Goal: Task Accomplishment & Management: Manage account settings

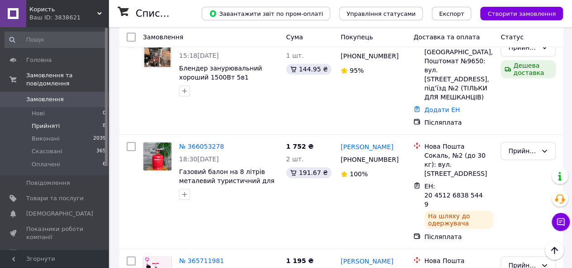
scroll to position [35, 0]
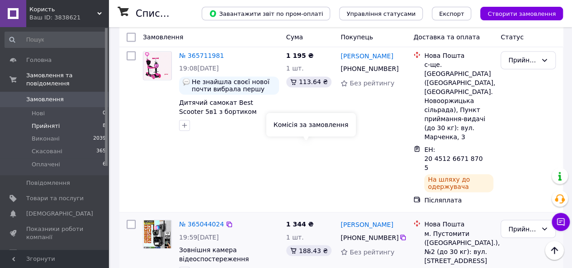
scroll to position [658, 0]
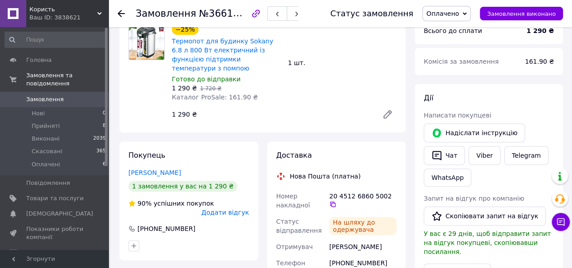
scroll to position [90, 0]
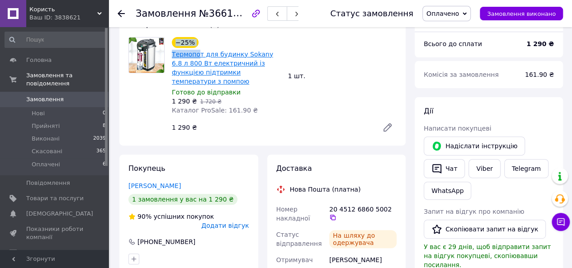
drag, startPoint x: 168, startPoint y: 52, endPoint x: 198, endPoint y: 54, distance: 30.3
click at [198, 54] on div "−25% Термопот для будинку Sokany 6.8 л 800 Вт електричний із функцією підтримки…" at bounding box center [262, 86] width 275 height 99
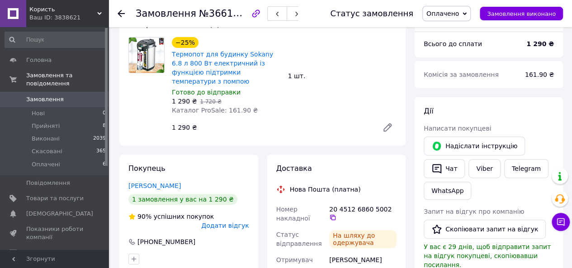
click at [213, 42] on div "−25% Термопот для будинку Sokany 6.8 л 800 Вт електричний із функцією підтримки…" at bounding box center [226, 61] width 111 height 51
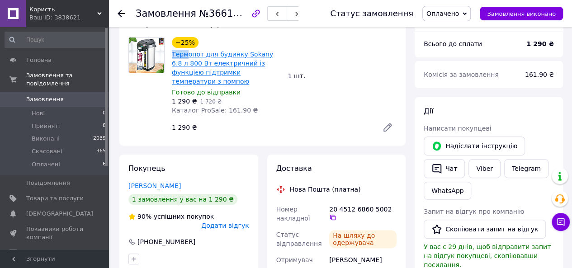
drag, startPoint x: 170, startPoint y: 57, endPoint x: 188, endPoint y: 57, distance: 17.6
click at [187, 57] on div "−25% Термопот для будинку Sokany 6.8 л 800 Вт електричний із функцією підтримки…" at bounding box center [226, 75] width 116 height 81
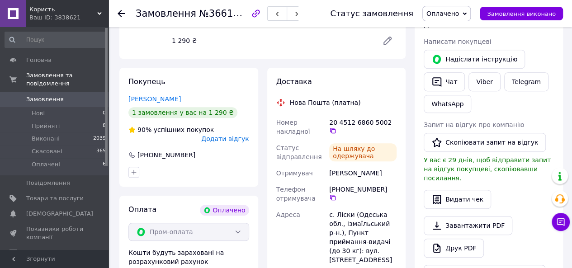
scroll to position [181, 0]
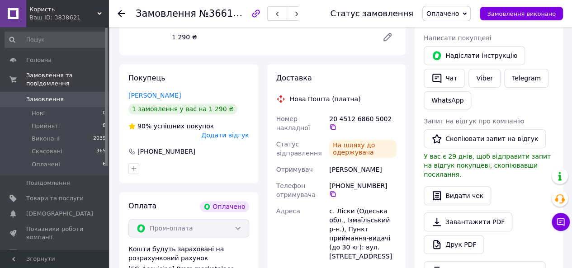
click at [352, 162] on div "Александров Олег" at bounding box center [362, 169] width 71 height 16
drag, startPoint x: 352, startPoint y: 162, endPoint x: 371, endPoint y: 158, distance: 19.4
click at [371, 161] on div "Александров Олег" at bounding box center [362, 169] width 71 height 16
copy div "Александров Олег"
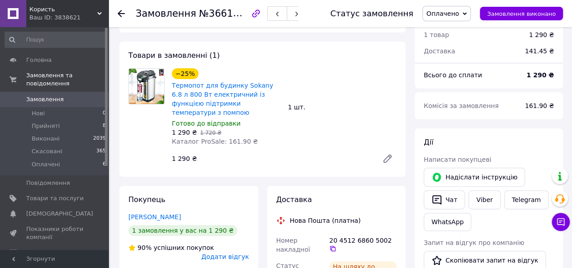
scroll to position [0, 0]
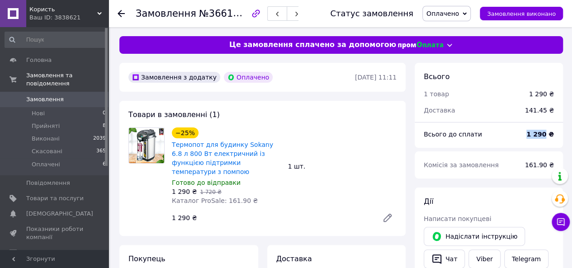
drag, startPoint x: 544, startPoint y: 135, endPoint x: 527, endPoint y: 137, distance: 16.4
click at [527, 137] on div "1 290 ₴" at bounding box center [540, 134] width 38 height 20
copy b "1 290"
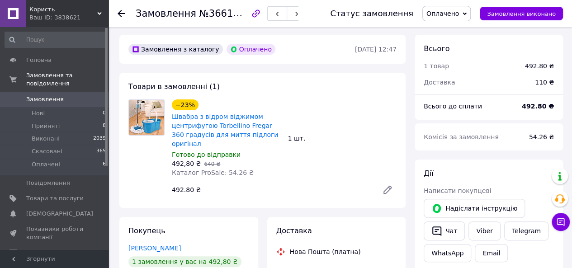
scroll to position [181, 0]
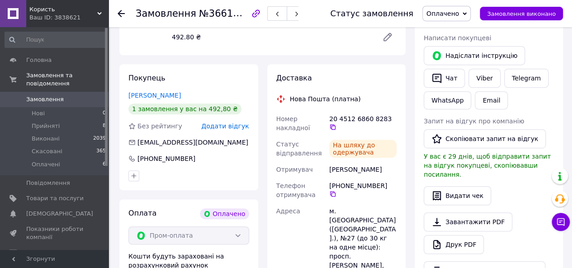
click at [343, 162] on div "Грамов Валерій" at bounding box center [362, 169] width 71 height 16
drag, startPoint x: 343, startPoint y: 162, endPoint x: 360, endPoint y: 159, distance: 17.5
click at [360, 161] on div "Грамов Валерій" at bounding box center [362, 169] width 71 height 16
copy div "Грамов Валерій"
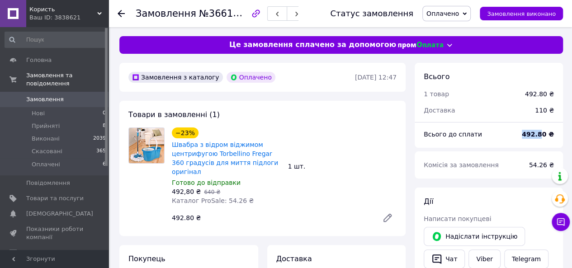
drag, startPoint x: 541, startPoint y: 138, endPoint x: 519, endPoint y: 138, distance: 21.7
click at [519, 138] on div "Всього до сплати 492.80 ₴" at bounding box center [488, 134] width 141 height 20
copy div "Всього до сплати 492.8"
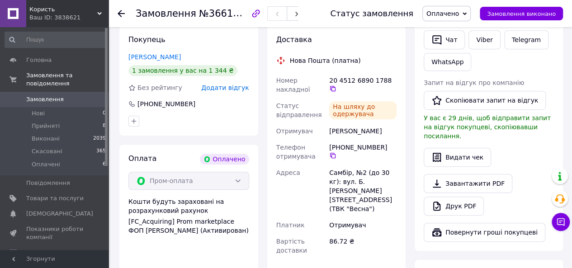
scroll to position [280, 0]
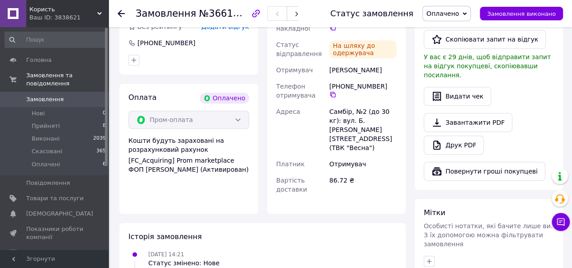
click at [344, 71] on div "Єгіазарян Камілла" at bounding box center [362, 70] width 71 height 16
drag, startPoint x: 344, startPoint y: 71, endPoint x: 366, endPoint y: 71, distance: 22.6
click at [366, 71] on div "Єгіазарян Камілла" at bounding box center [362, 70] width 71 height 16
copy div "Єгіазарян Камілла"
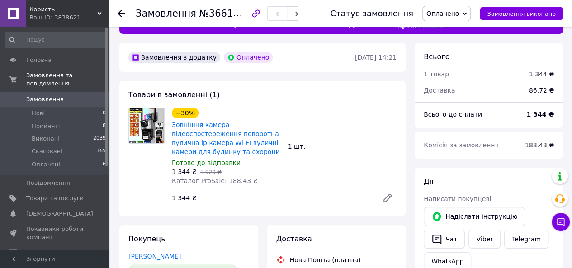
scroll to position [0, 0]
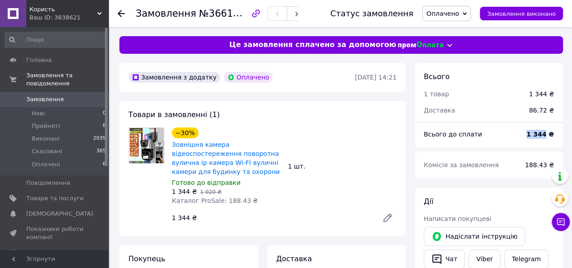
drag, startPoint x: 547, startPoint y: 137, endPoint x: 529, endPoint y: 137, distance: 18.6
click at [529, 137] on div "1 344 ₴" at bounding box center [540, 134] width 38 height 20
copy b "1 344"
